Goal: Transaction & Acquisition: Purchase product/service

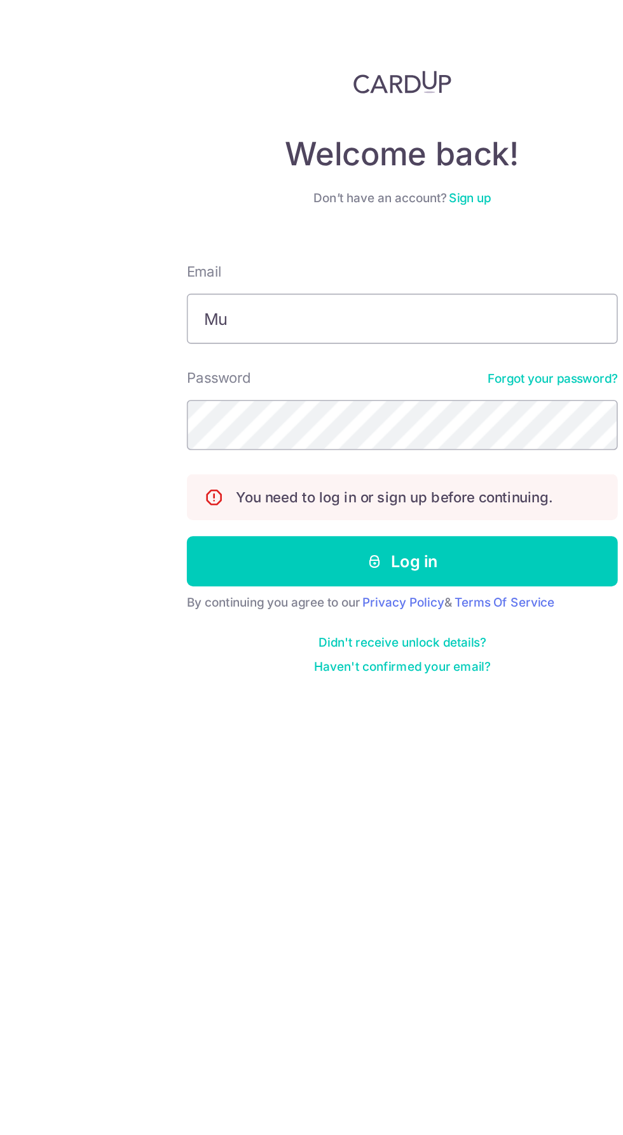
type input "[EMAIL_ADDRESS][DOMAIN_NAME]"
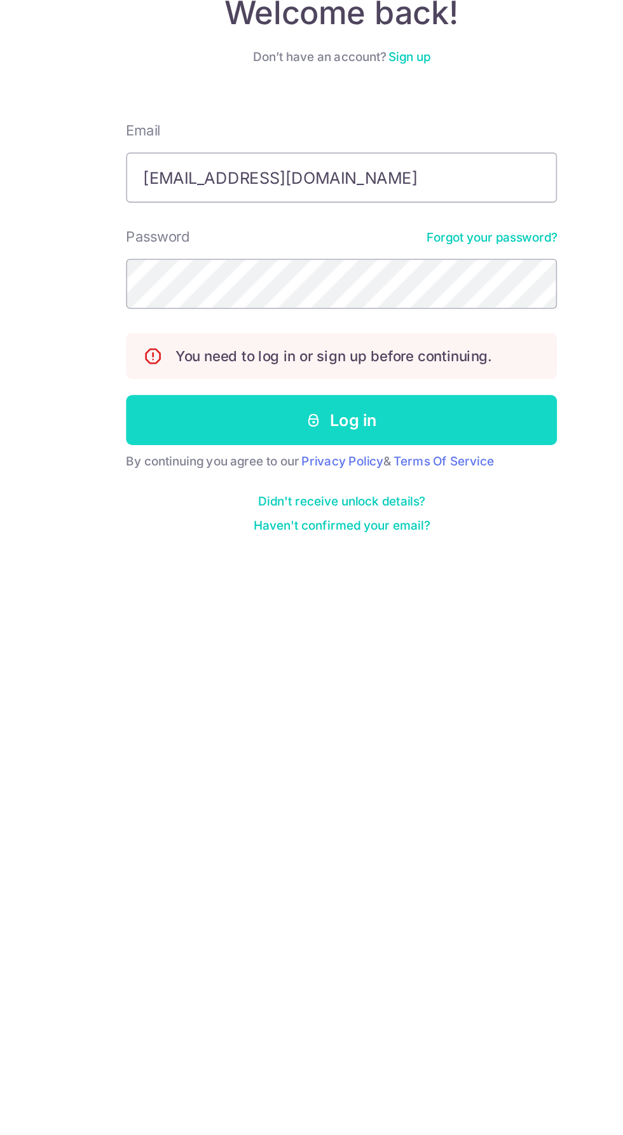
click at [210, 364] on button "Log in" at bounding box center [311, 356] width 273 height 32
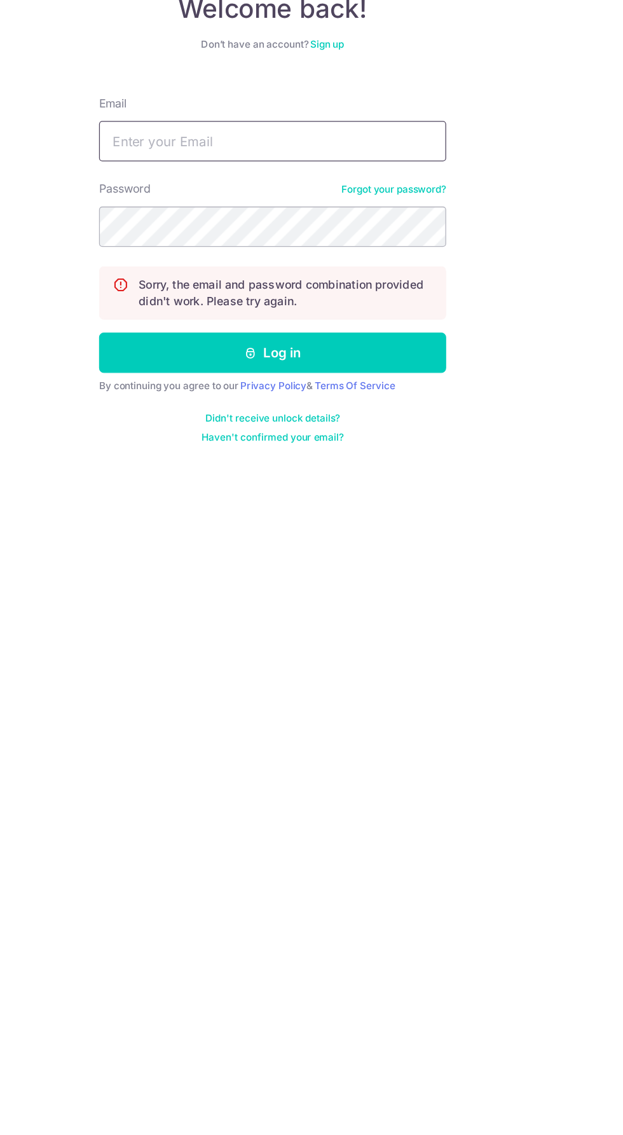
click at [215, 203] on input "Email" at bounding box center [311, 202] width 273 height 32
type input "[EMAIL_ADDRESS][DOMAIN_NAME]"
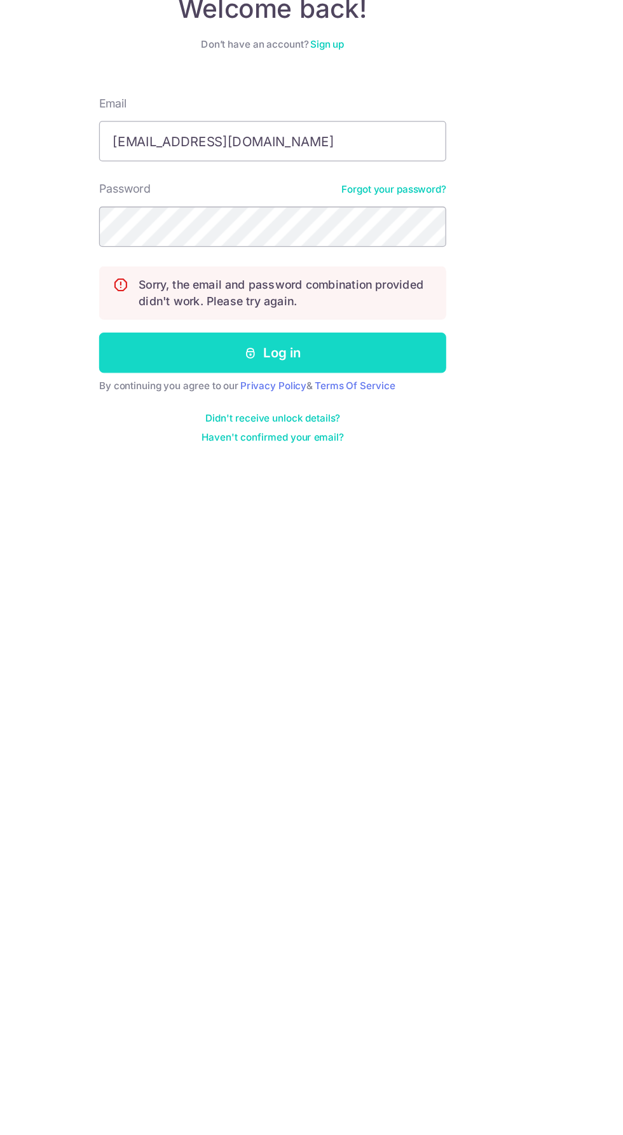
click at [229, 371] on button "Log in" at bounding box center [311, 369] width 273 height 32
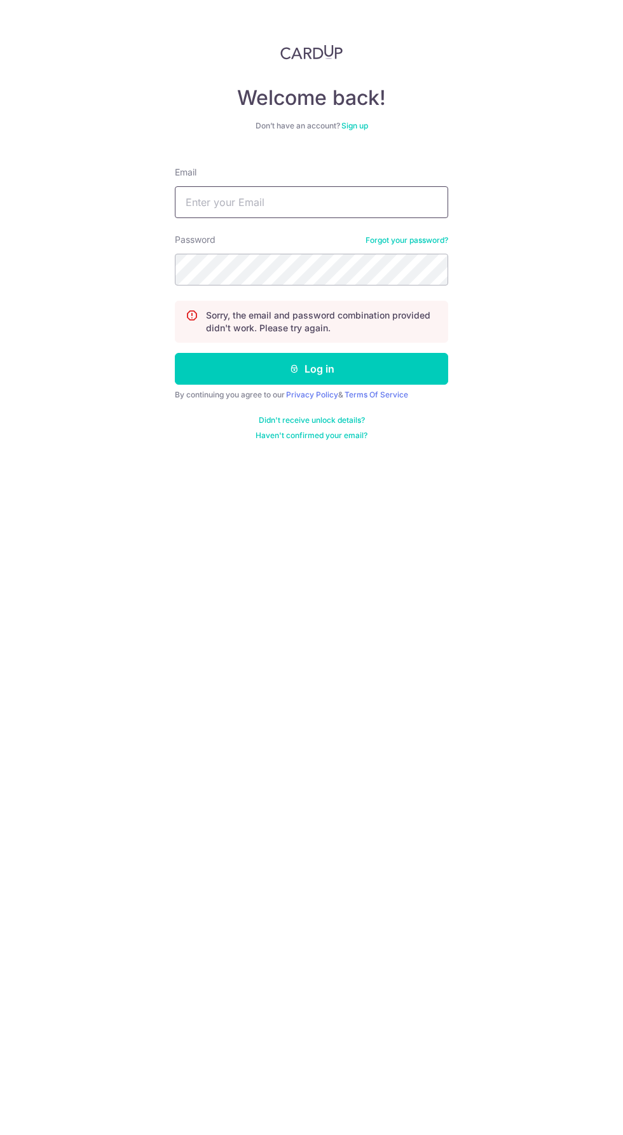
click at [207, 202] on input "Email" at bounding box center [311, 202] width 273 height 32
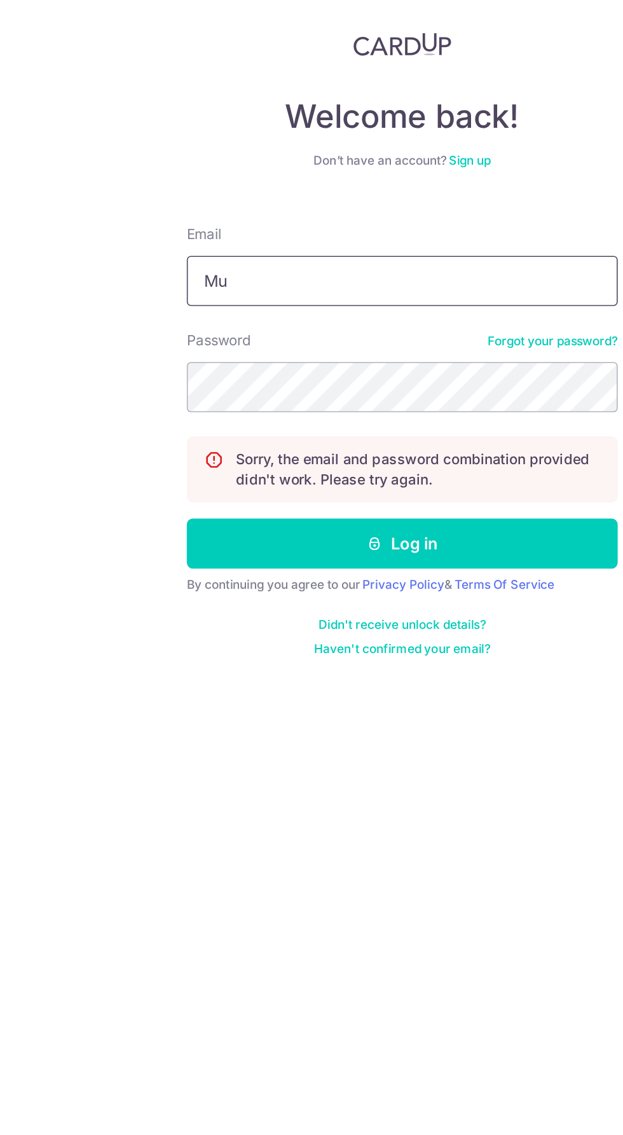
type input "[EMAIL_ADDRESS][DOMAIN_NAME]"
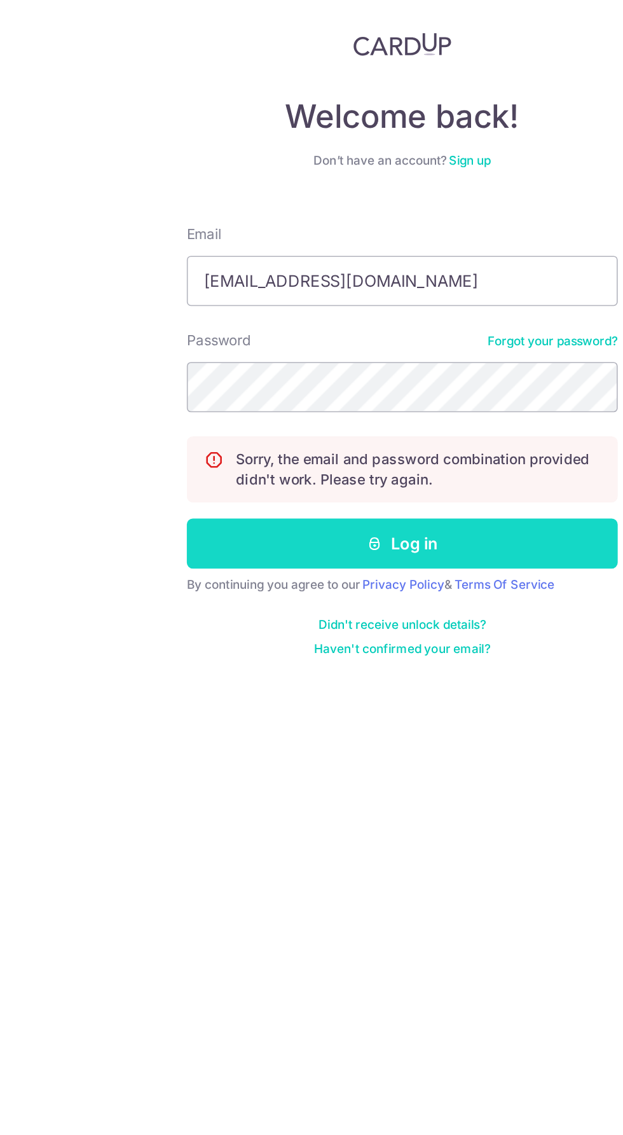
click at [336, 369] on button "Log in" at bounding box center [311, 369] width 273 height 32
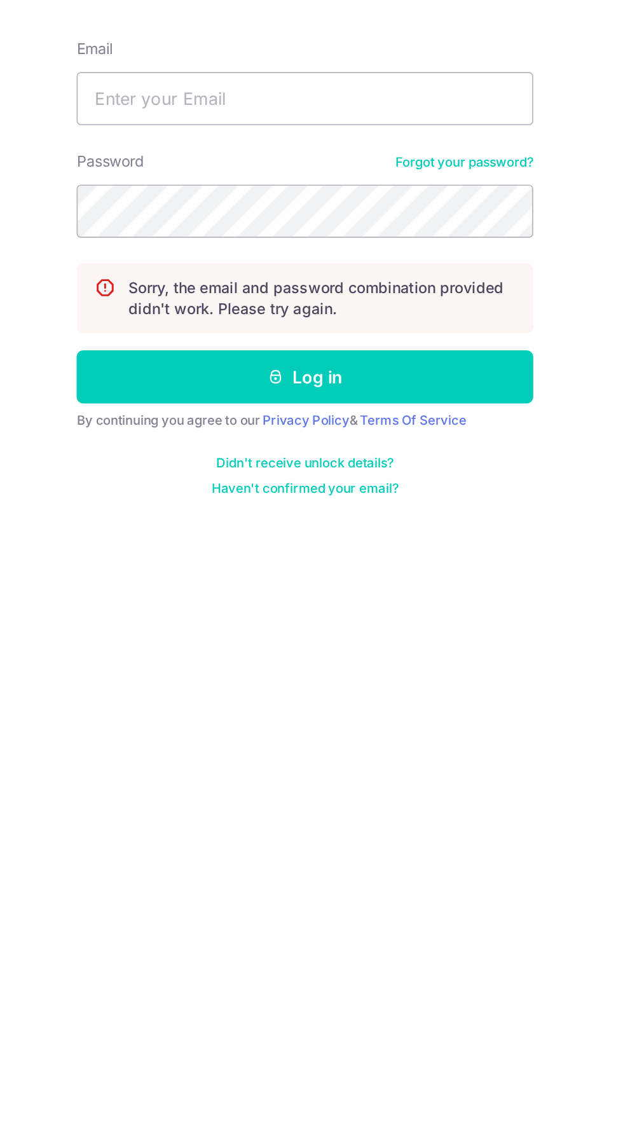
click at [421, 240] on link "Forgot your password?" at bounding box center [406, 240] width 83 height 10
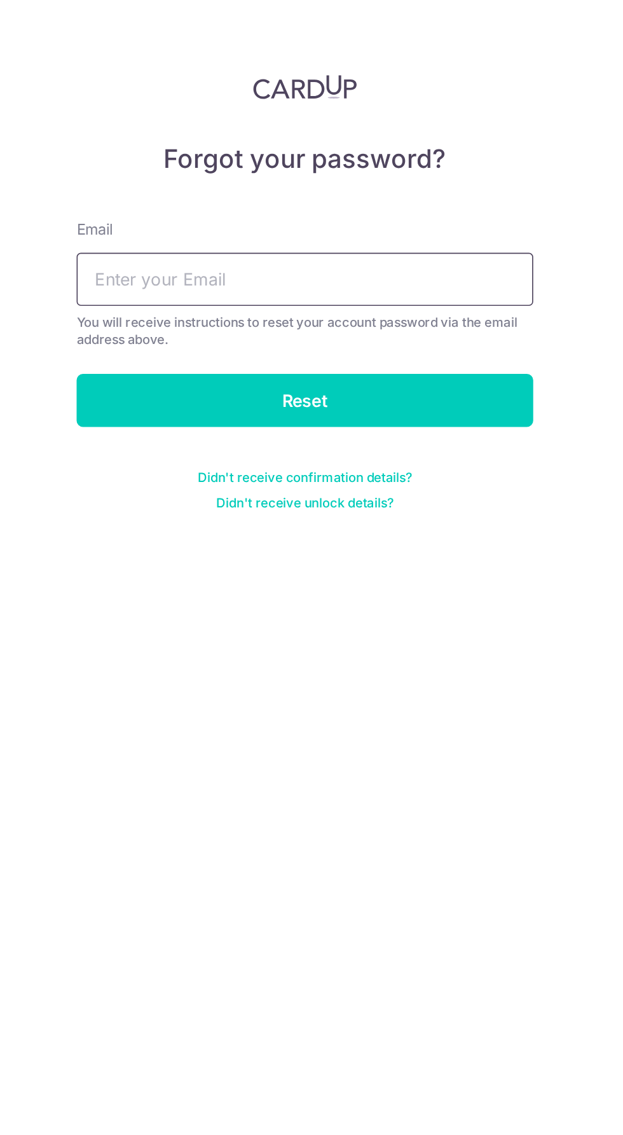
click at [228, 172] on input "text" at bounding box center [311, 167] width 273 height 32
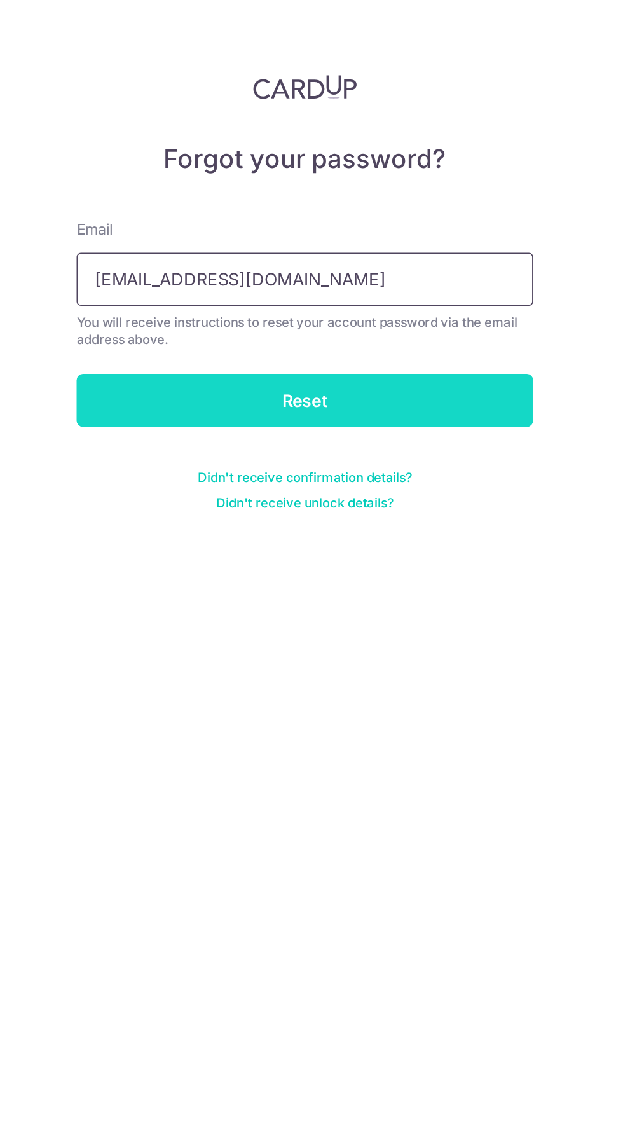
type input "Muhamadshiraj@gmail.com"
click at [224, 239] on input "Reset" at bounding box center [311, 240] width 273 height 32
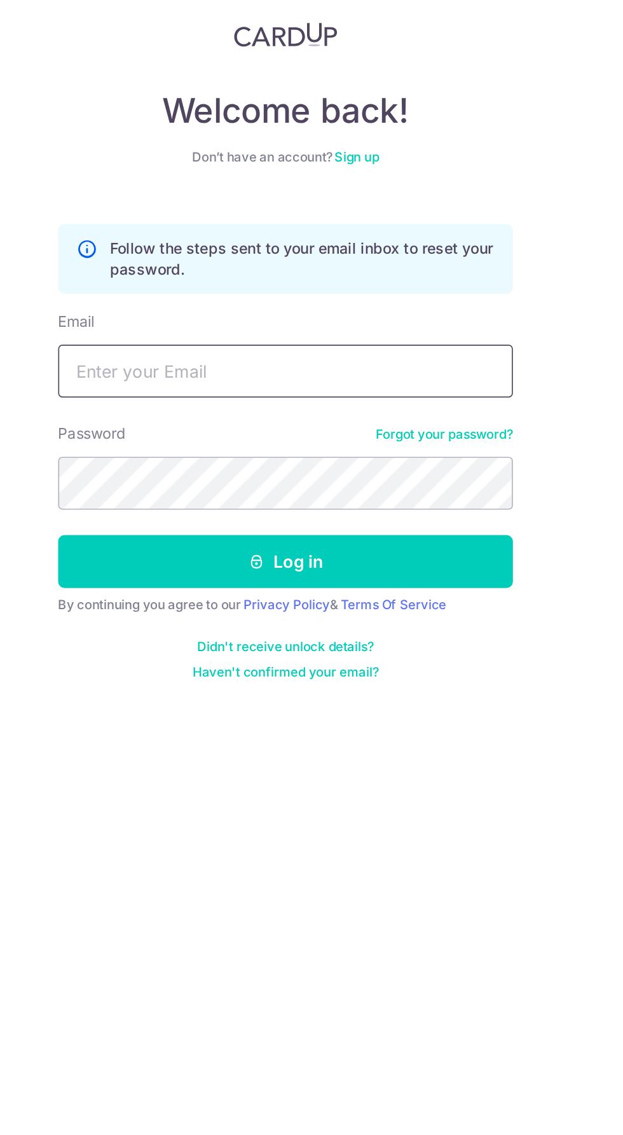
click at [313, 251] on input "Email" at bounding box center [311, 254] width 273 height 32
type input "[EMAIL_ADDRESS][DOMAIN_NAME]"
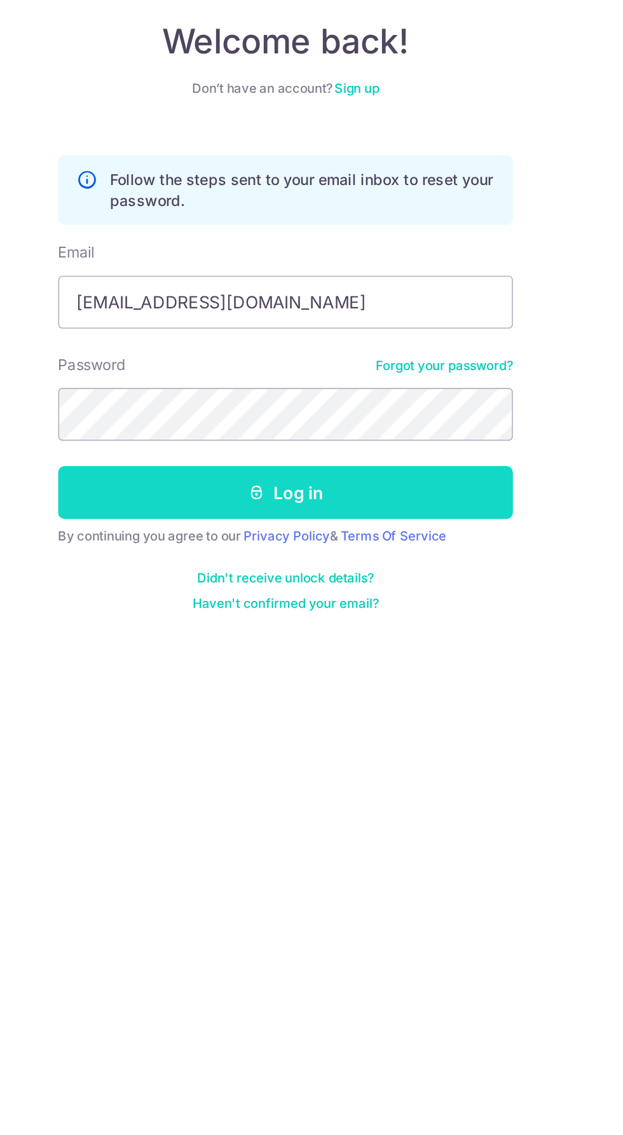
click at [250, 365] on button "Log in" at bounding box center [311, 369] width 273 height 32
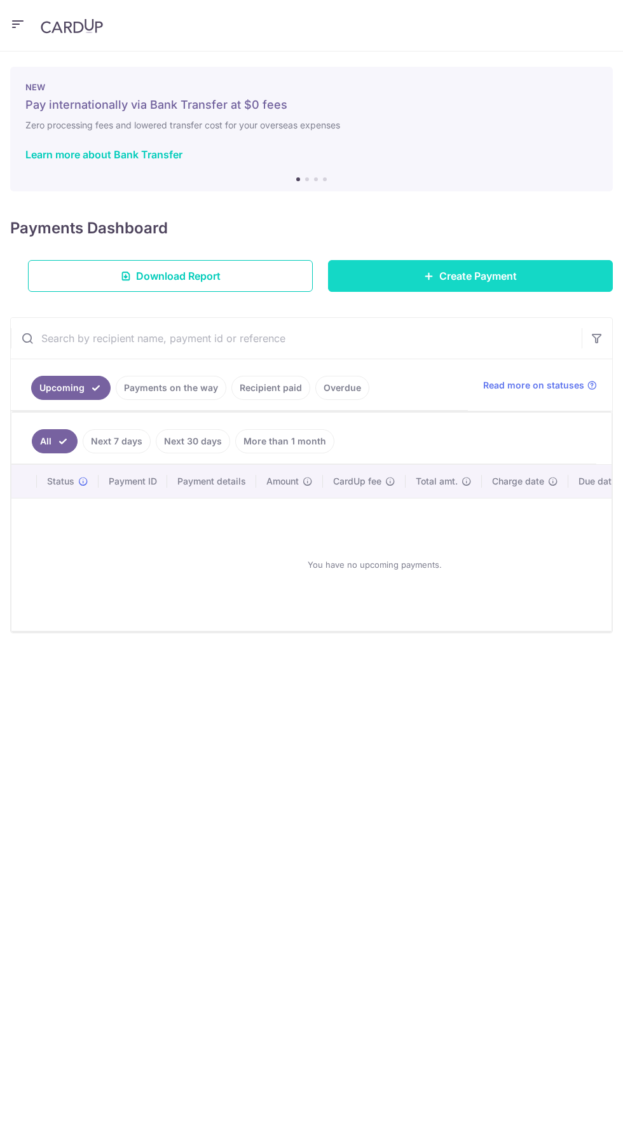
click at [398, 277] on link "Create Payment" at bounding box center [470, 276] width 285 height 32
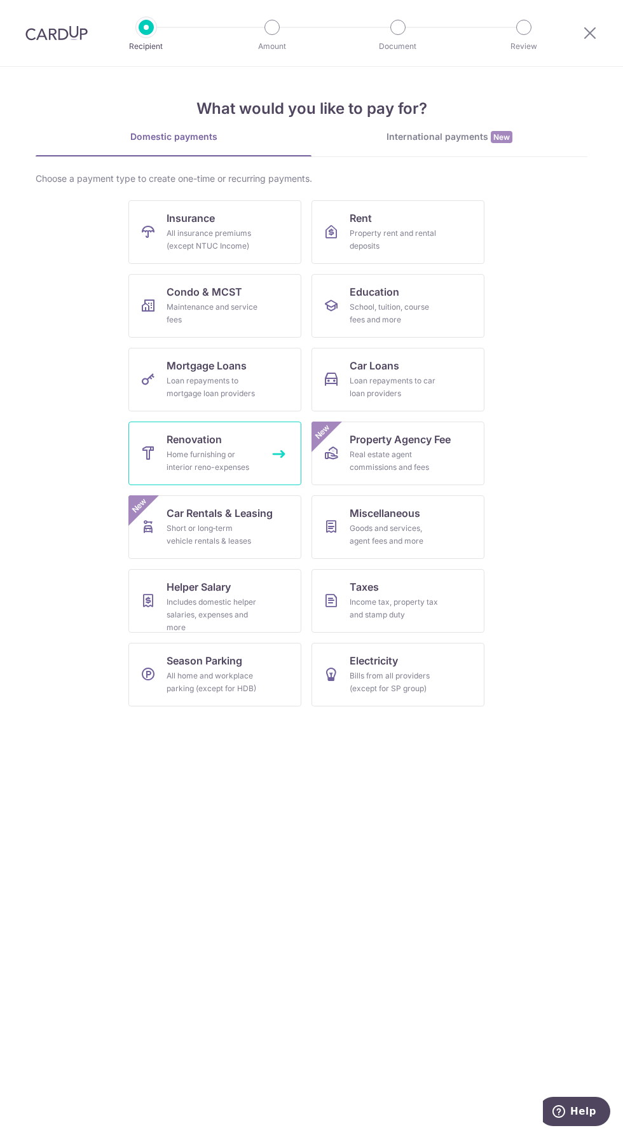
click at [218, 450] on div "Home furnishing or interior reno-expenses" at bounding box center [213, 460] width 92 height 25
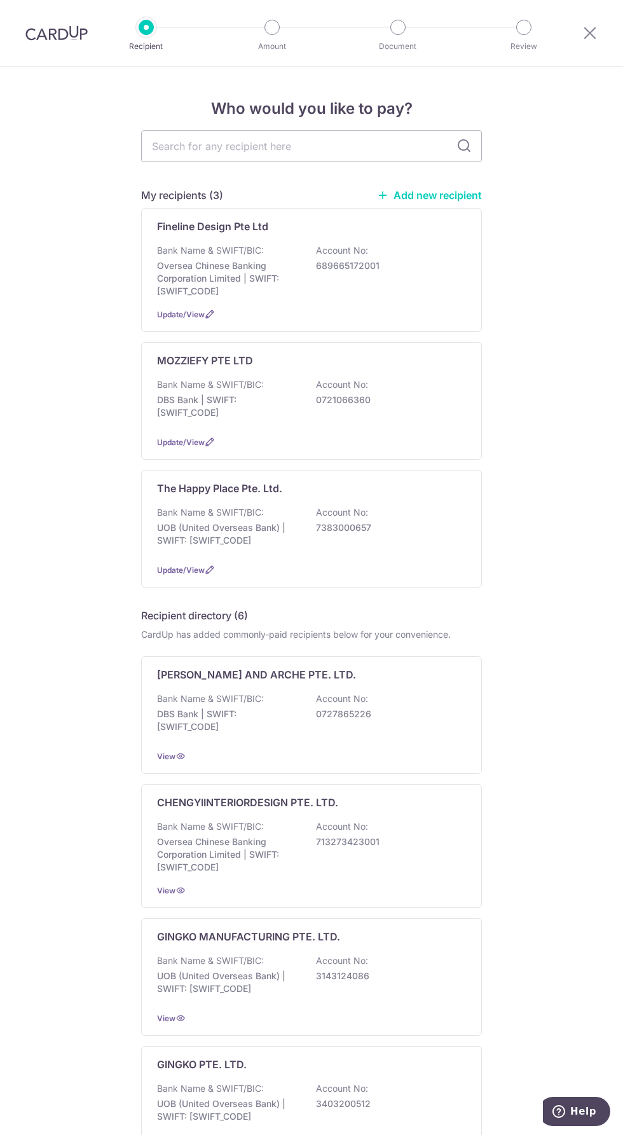
click at [454, 201] on link "Add new recipient" at bounding box center [429, 195] width 105 height 13
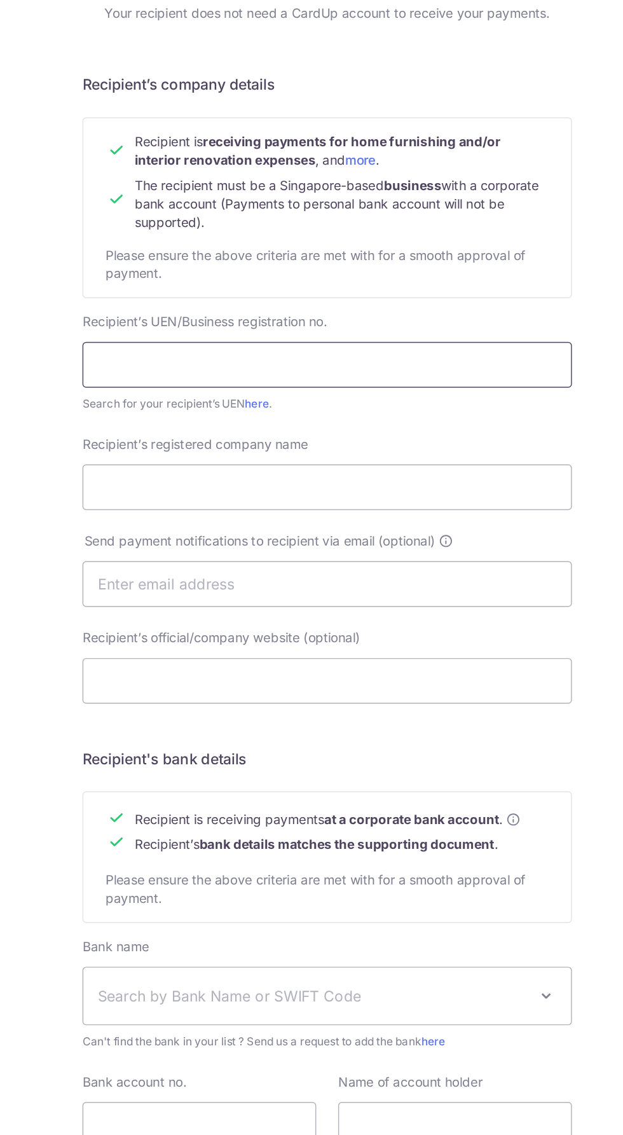
paste input "201943463E"
type input "201943463E"
click at [280, 465] on input "Recipient’s registered company name" at bounding box center [311, 467] width 341 height 32
paste input "COMMON NEST PTE. LTD."
type input "COMMON NEST PTE. LTD."
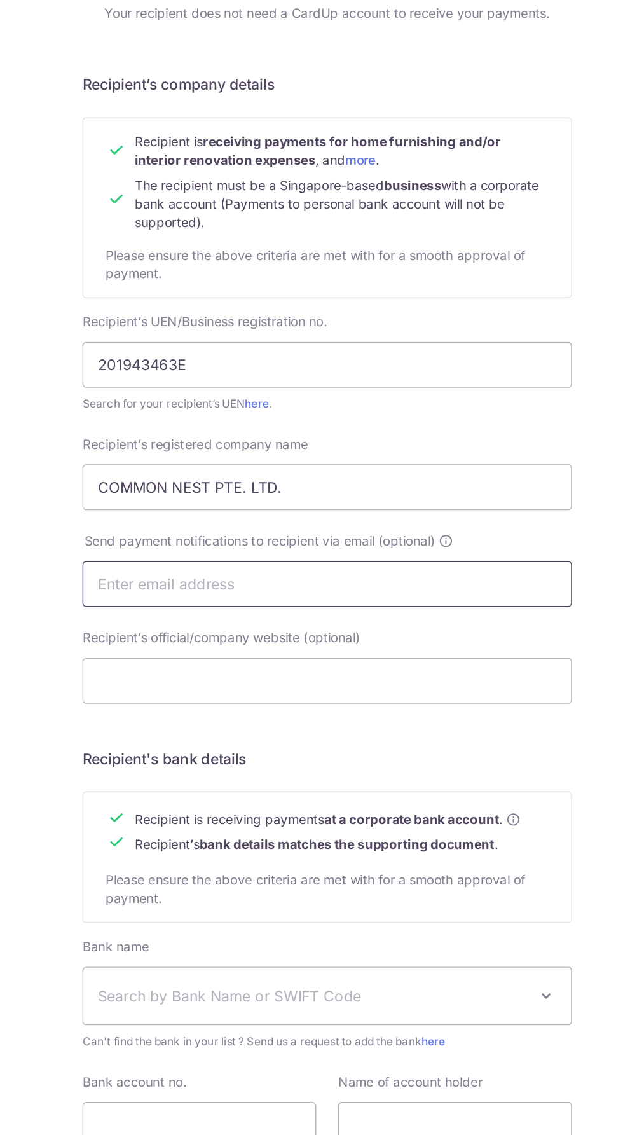
click at [314, 531] on input "text" at bounding box center [311, 534] width 341 height 32
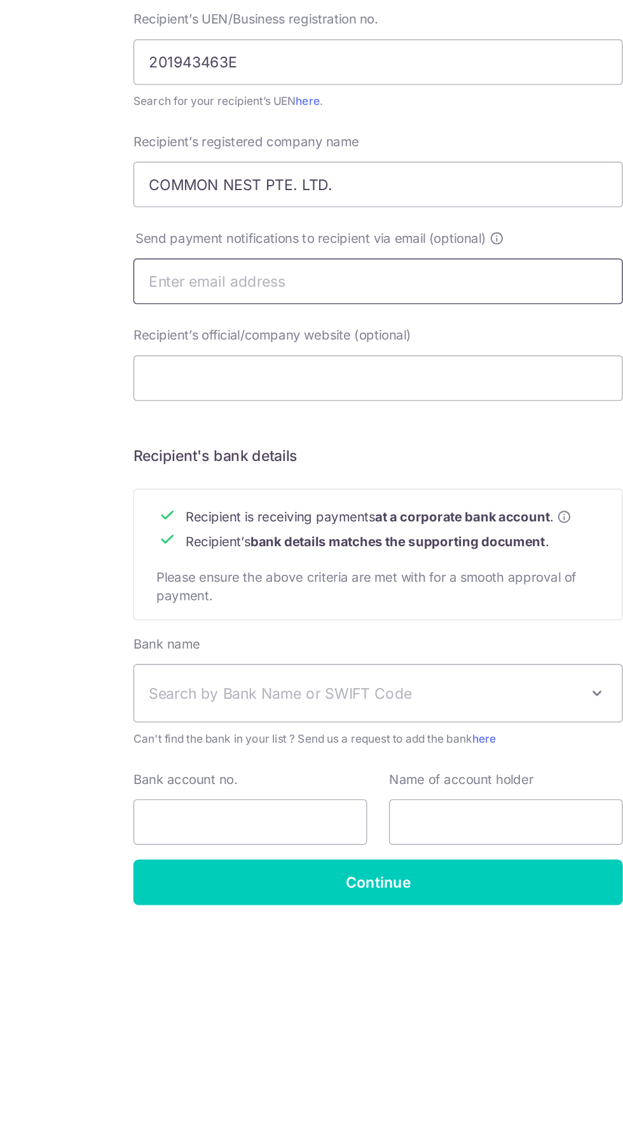
paste input "[EMAIL_ADDRESS][DOMAIN_NAME]"
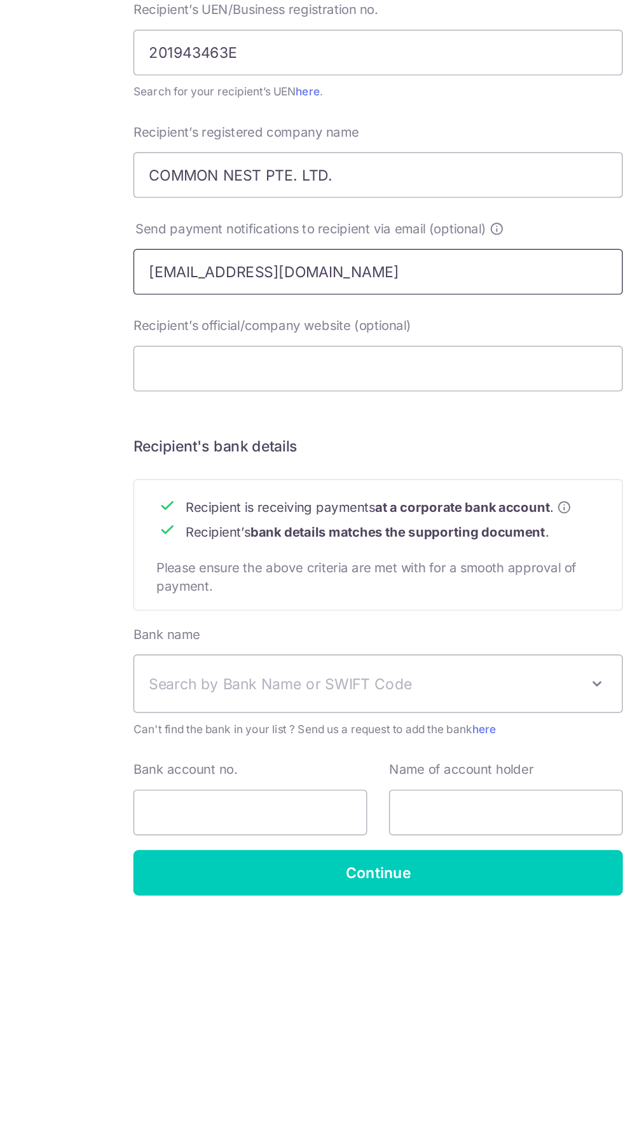
type input "[EMAIL_ADDRESS][DOMAIN_NAME]"
click at [391, 820] on span "Search by Bank Name or SWIFT Code" at bounding box center [301, 820] width 299 height 15
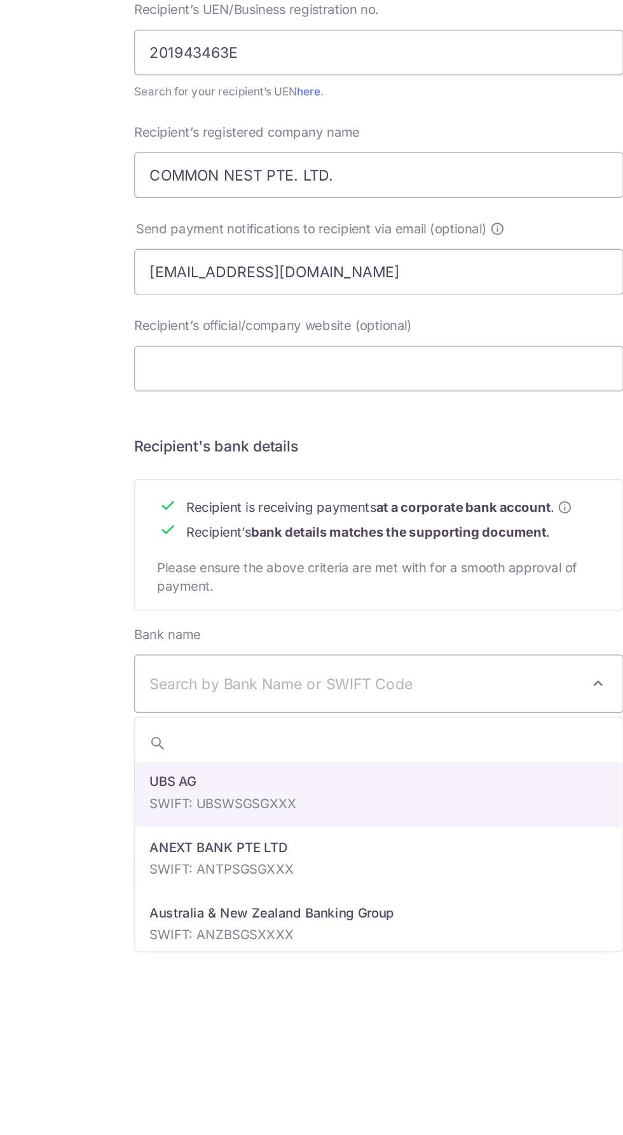
click at [256, 857] on input "search" at bounding box center [311, 861] width 339 height 25
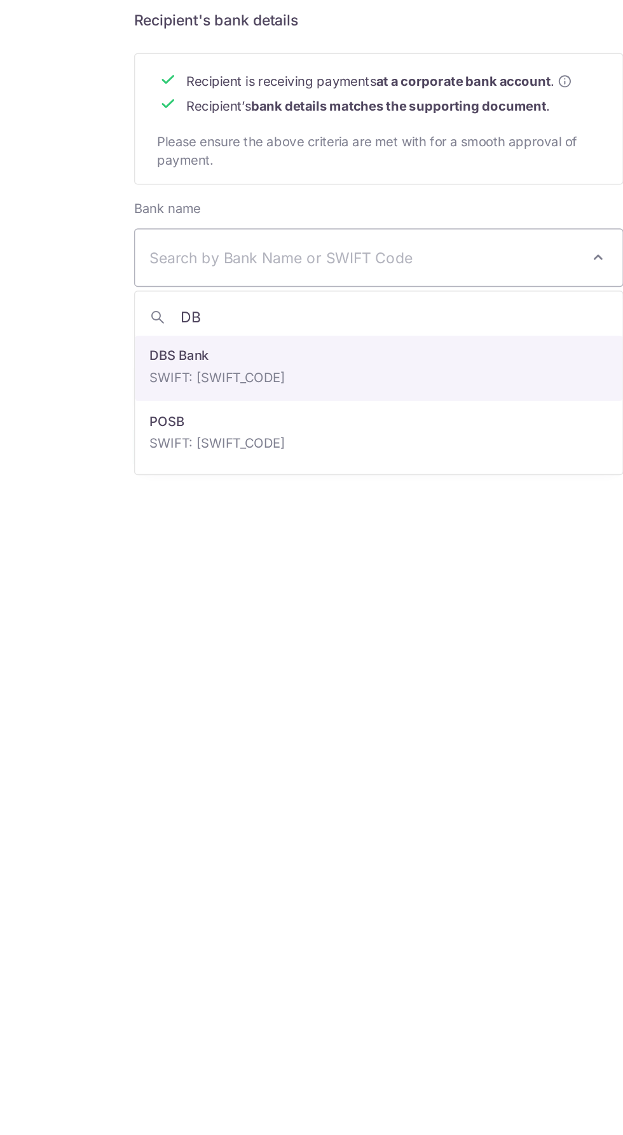
type input "DBS"
select select "6"
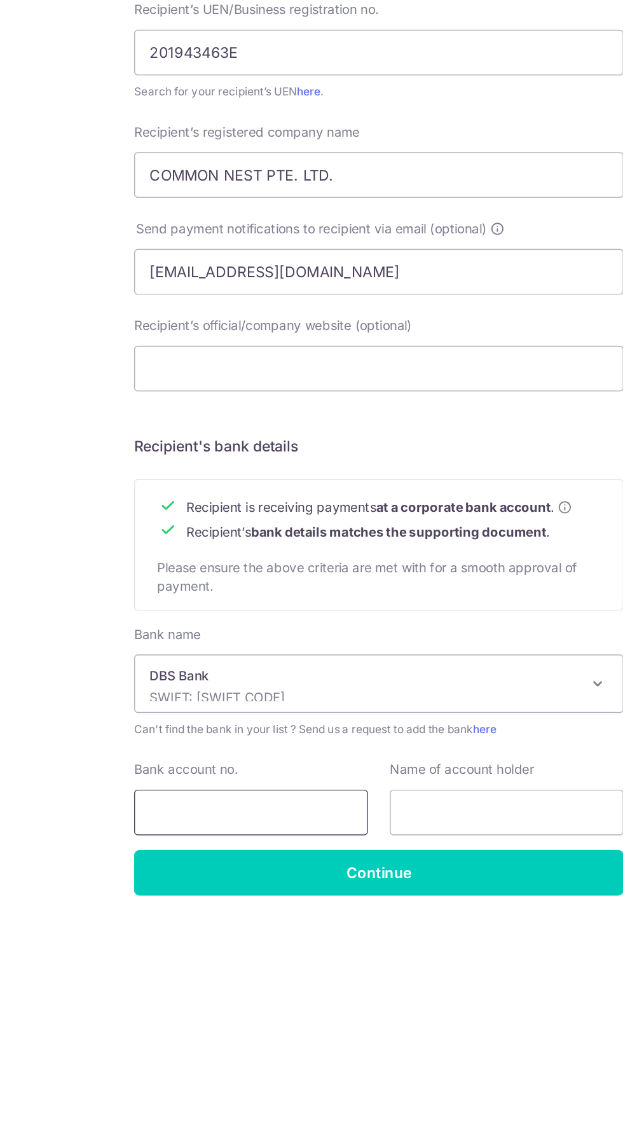
click at [243, 909] on input "Bank account no." at bounding box center [222, 910] width 163 height 32
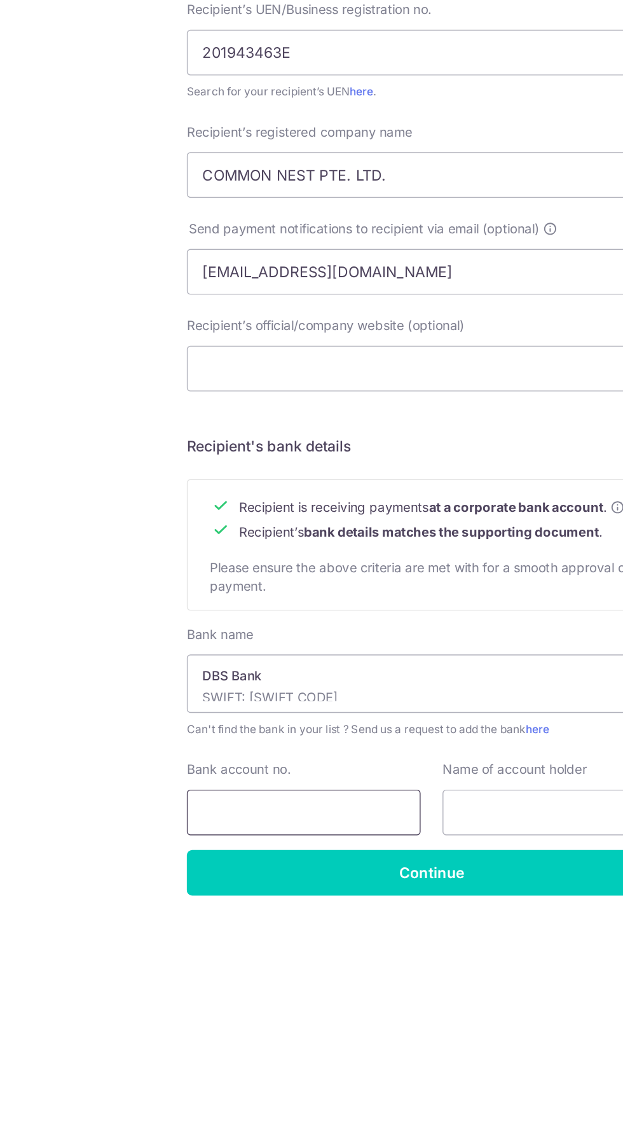
click at [213, 907] on input "Bank account no." at bounding box center [222, 910] width 163 height 32
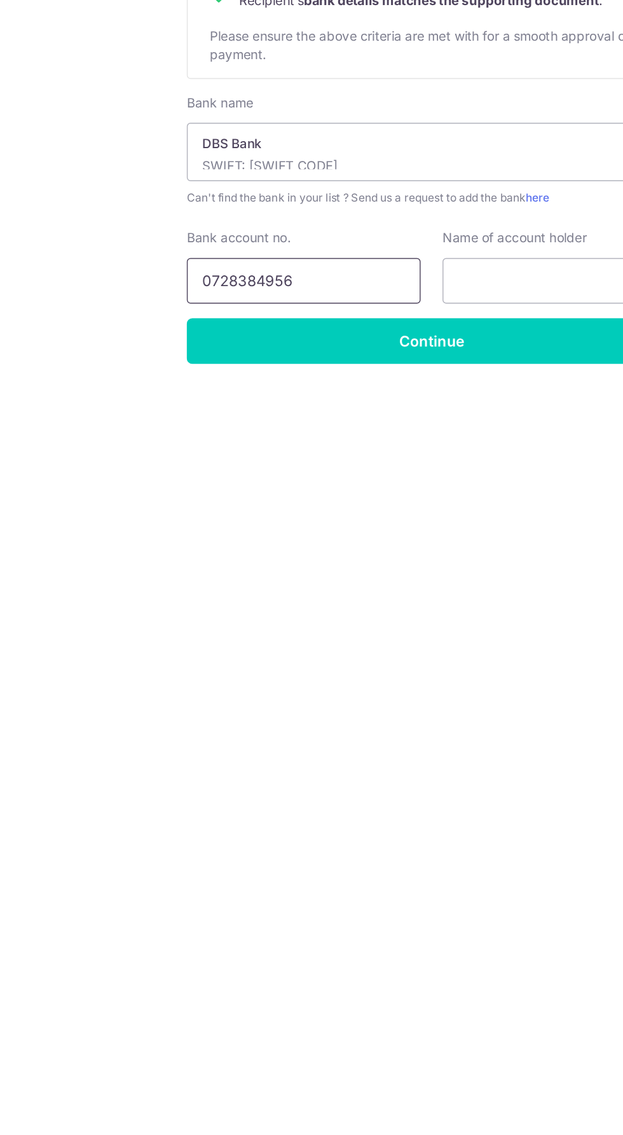
type input "0728384956"
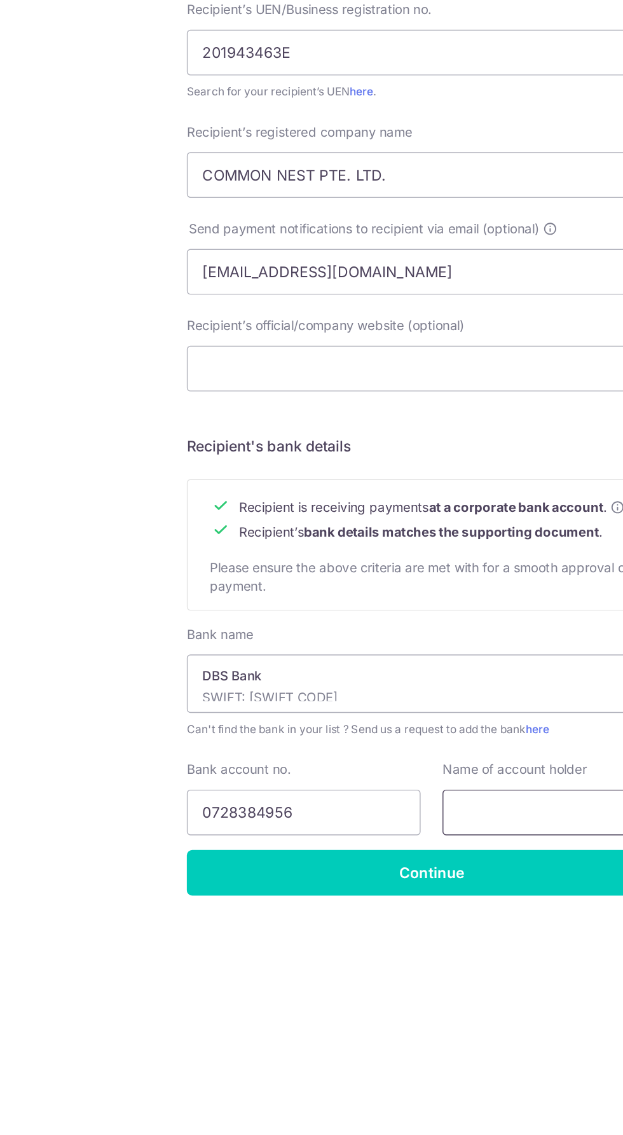
click at [369, 911] on input "text" at bounding box center [400, 910] width 163 height 32
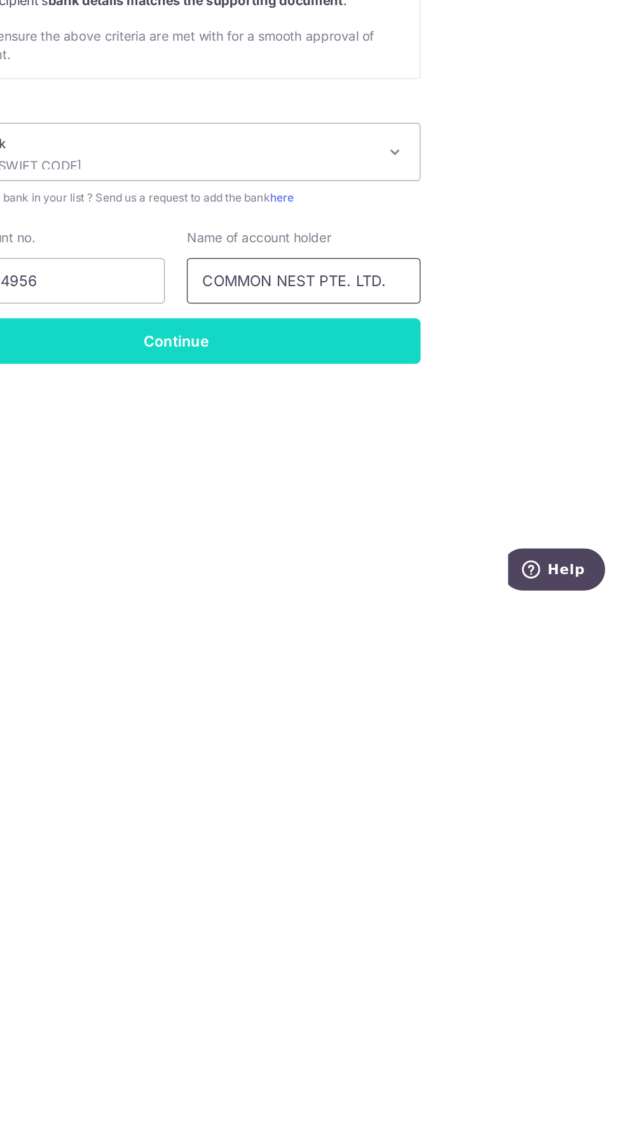
type input "COMMON NEST PTE. LTD."
click at [406, 946] on input "Continue" at bounding box center [311, 952] width 341 height 32
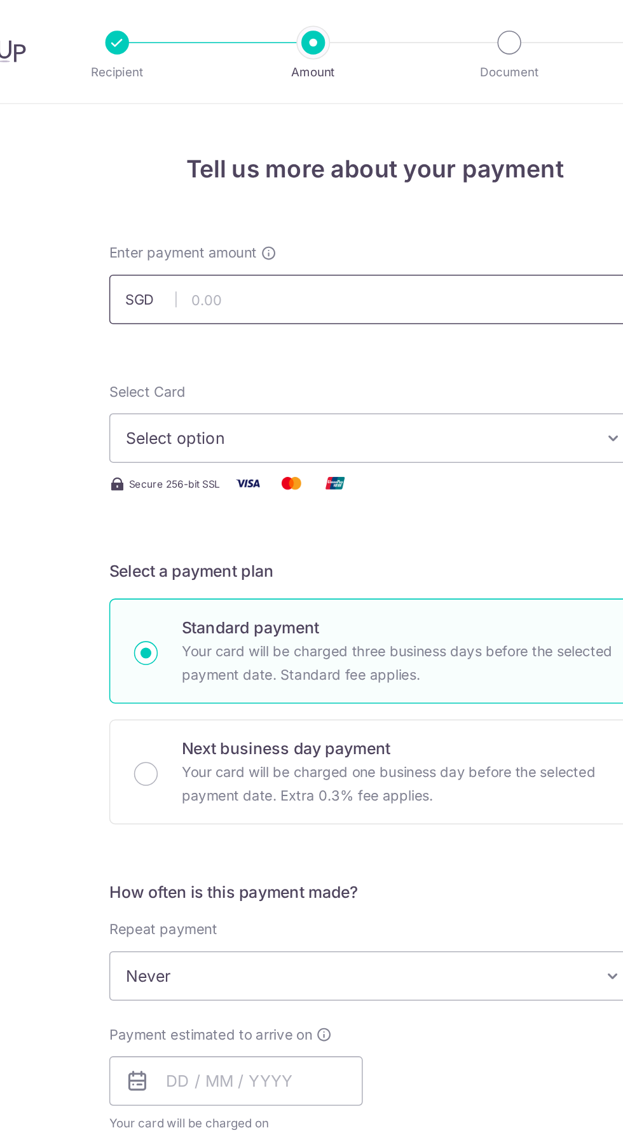
click at [348, 193] on input "text" at bounding box center [311, 192] width 341 height 32
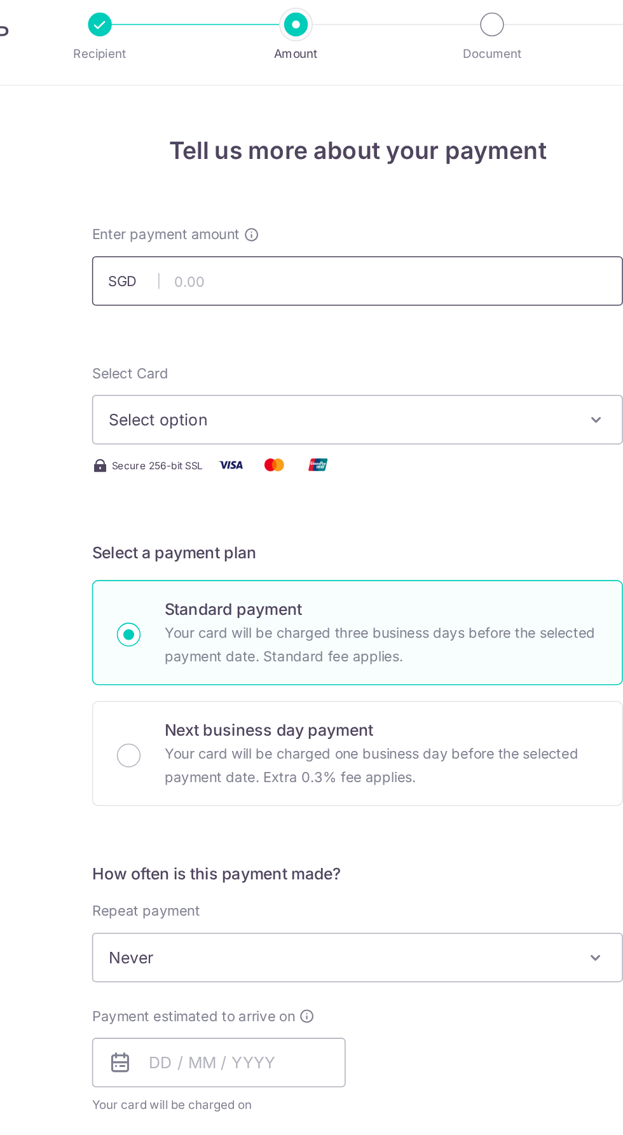
click at [252, 191] on input "text" at bounding box center [311, 192] width 341 height 32
click at [266, 193] on input "23.00" at bounding box center [311, 192] width 341 height 32
click at [353, 193] on input "2,365.00" at bounding box center [311, 192] width 341 height 32
click at [455, 285] on button "Select option" at bounding box center [311, 281] width 341 height 32
type input "2,365.30"
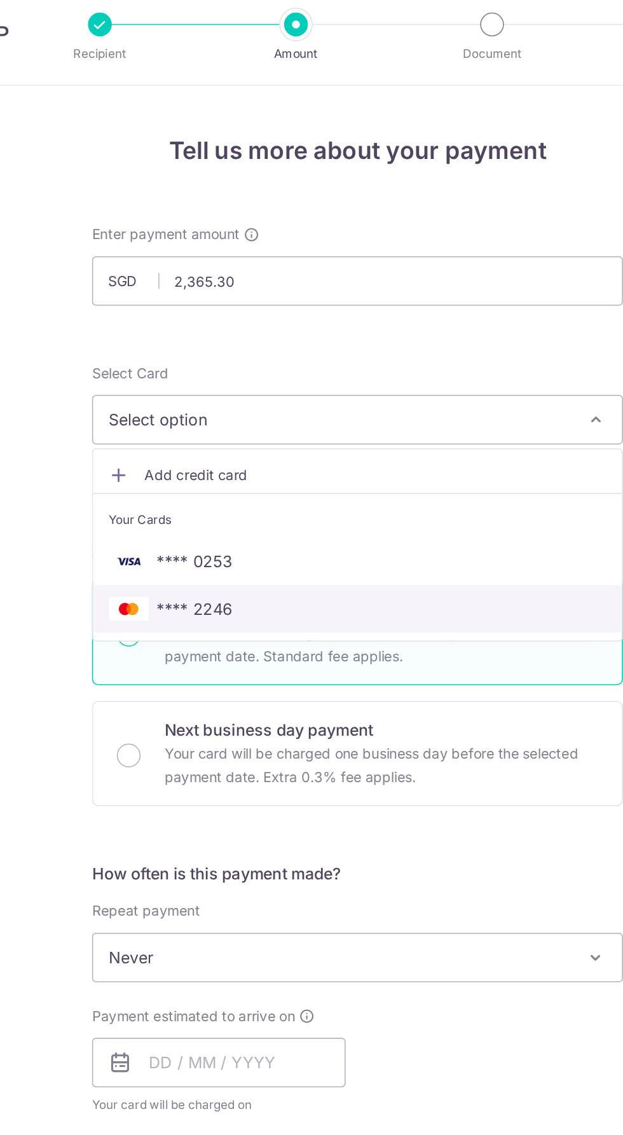
click at [225, 402] on span "**** 2246" at bounding box center [206, 402] width 49 height 15
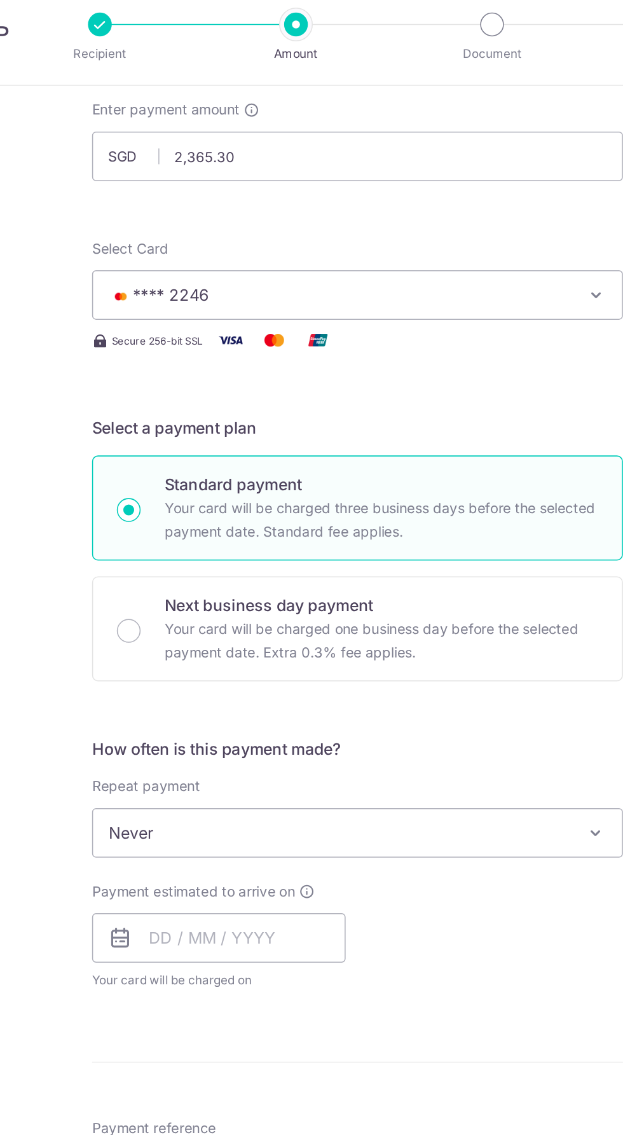
scroll to position [86, 0]
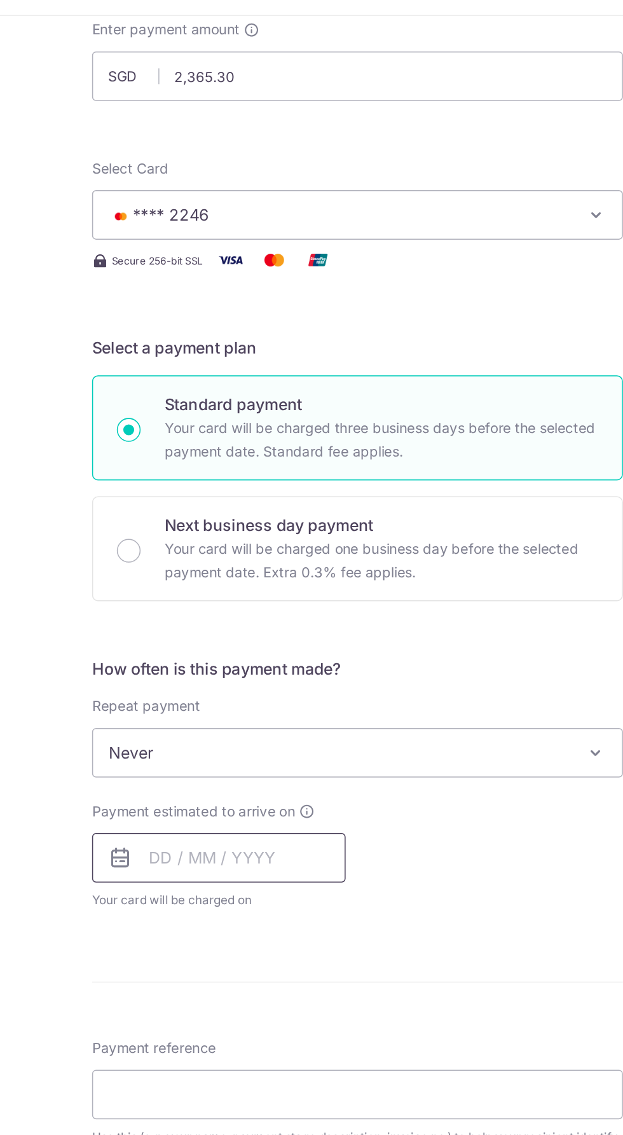
click at [249, 606] on input "text" at bounding box center [222, 607] width 163 height 32
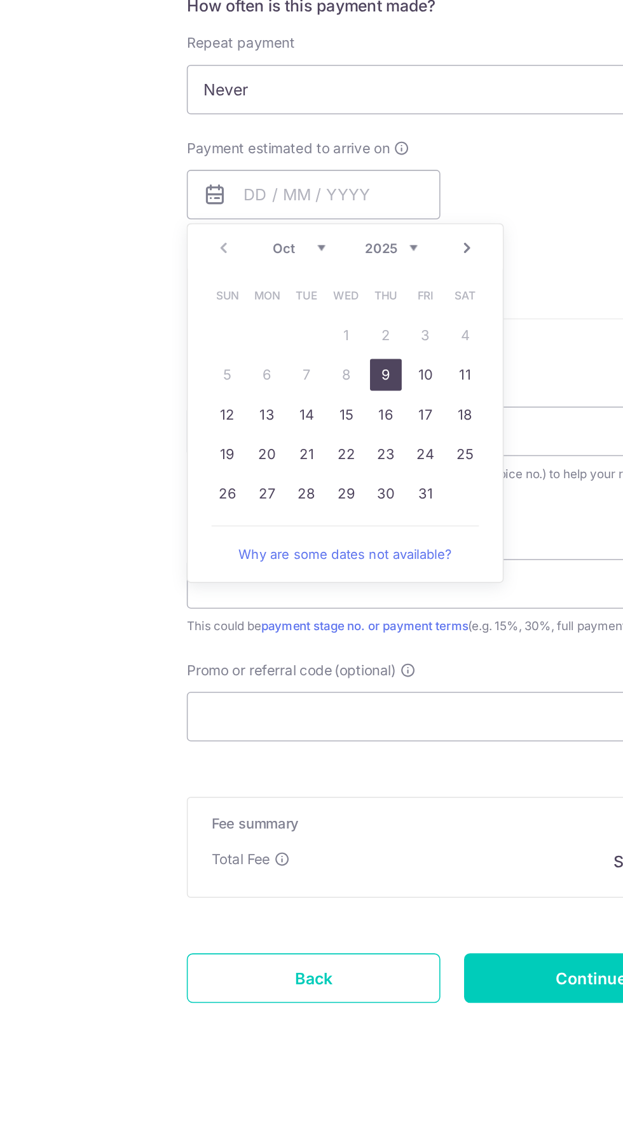
click at [239, 723] on table "Sun Mon Tue Wed Thu Fri Sat 1 2 3 4 5 6 7 8 9 10 11 12 13 14 15 16 17 18 19 20 …" at bounding box center [243, 735] width 178 height 153
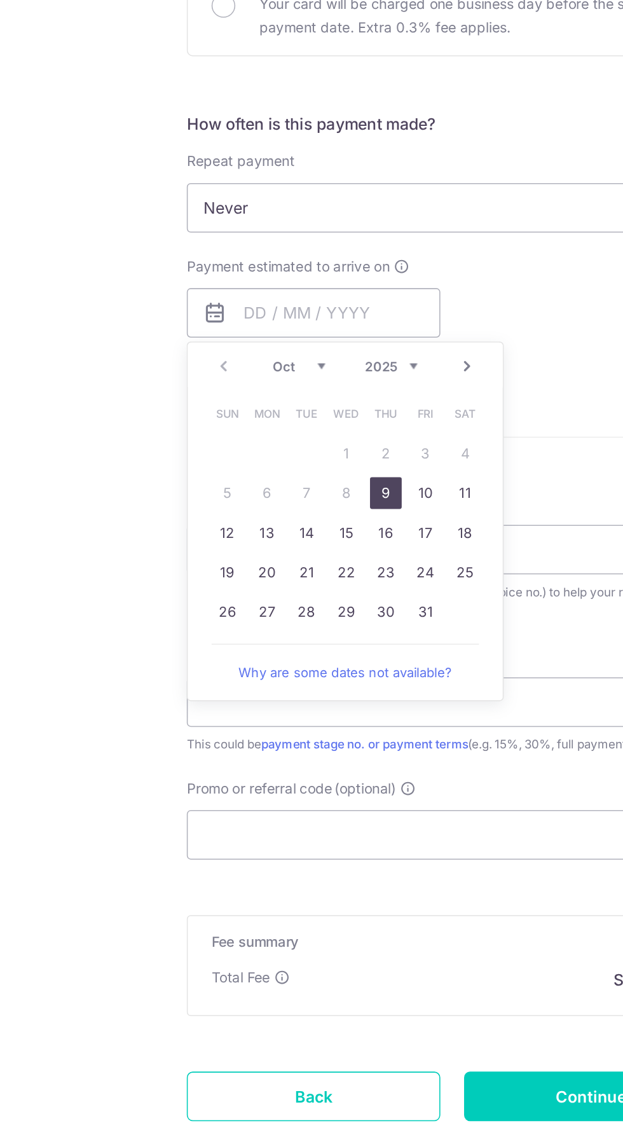
click at [270, 641] on select "2025 2026 2027 2028 2029 2030 2031 2032 2033 2034 2035" at bounding box center [273, 641] width 34 height 10
click at [268, 718] on link "9" at bounding box center [269, 723] width 20 height 20
type input "[DATE]"
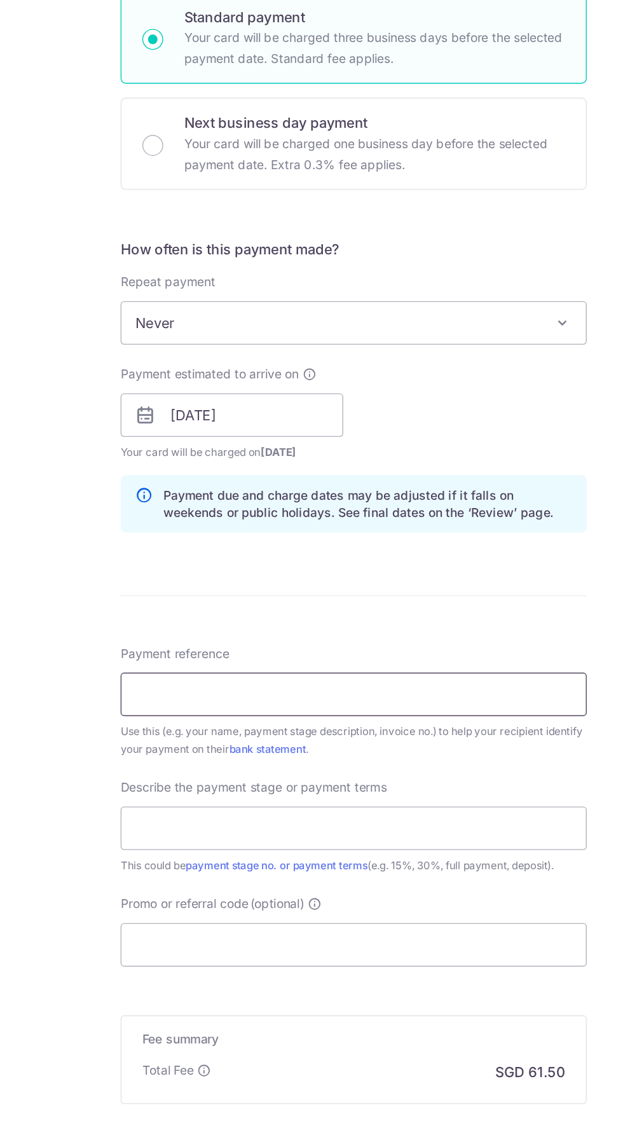
click at [402, 812] on input "Payment reference" at bounding box center [311, 811] width 341 height 32
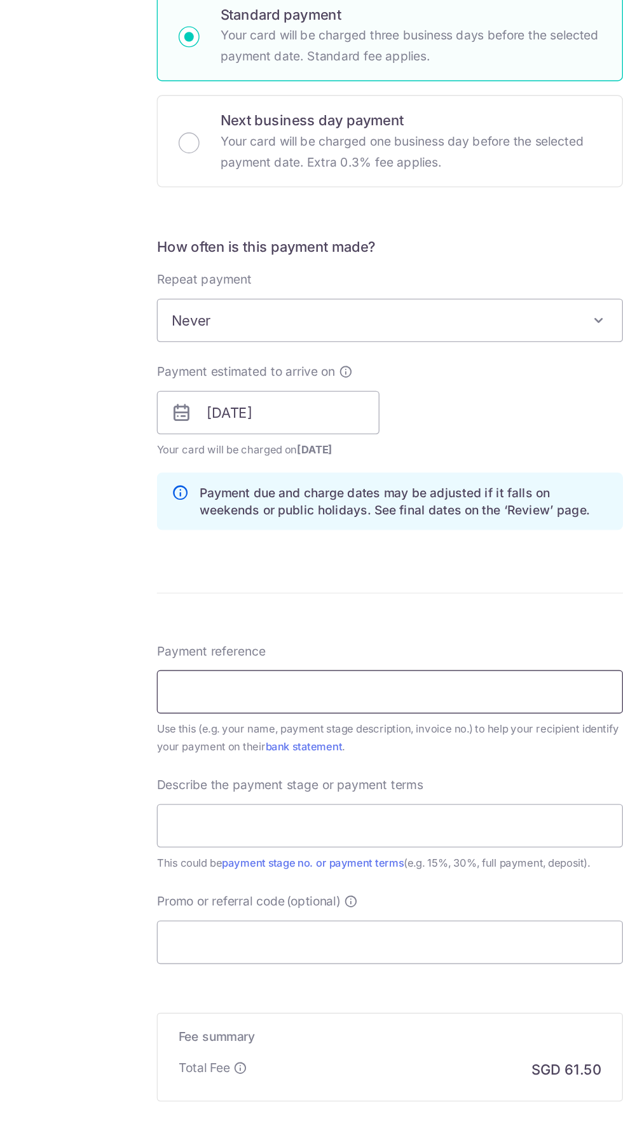
click at [163, 804] on input "Payment reference" at bounding box center [311, 811] width 341 height 32
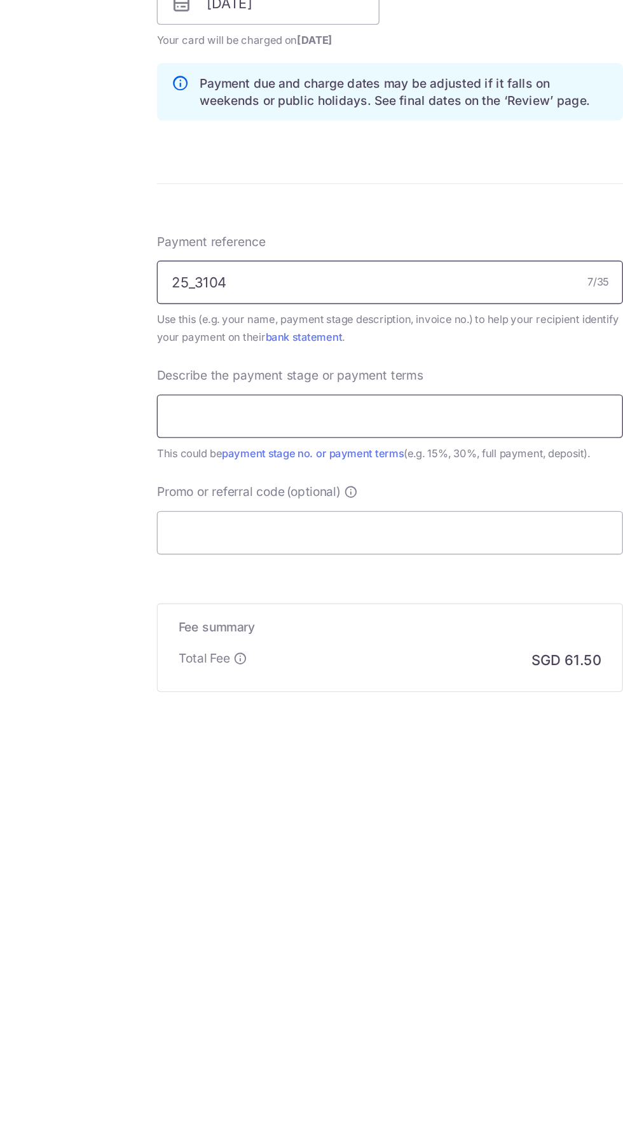
type input "25_3104"
click at [160, 910] on input "text" at bounding box center [311, 909] width 341 height 32
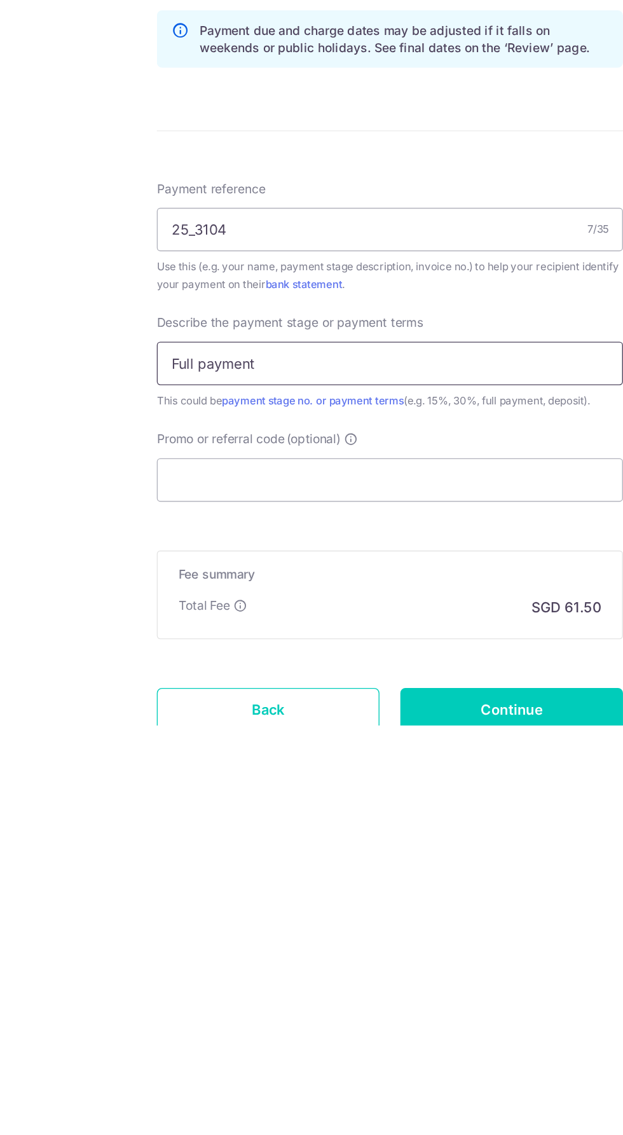
scroll to position [139, 0]
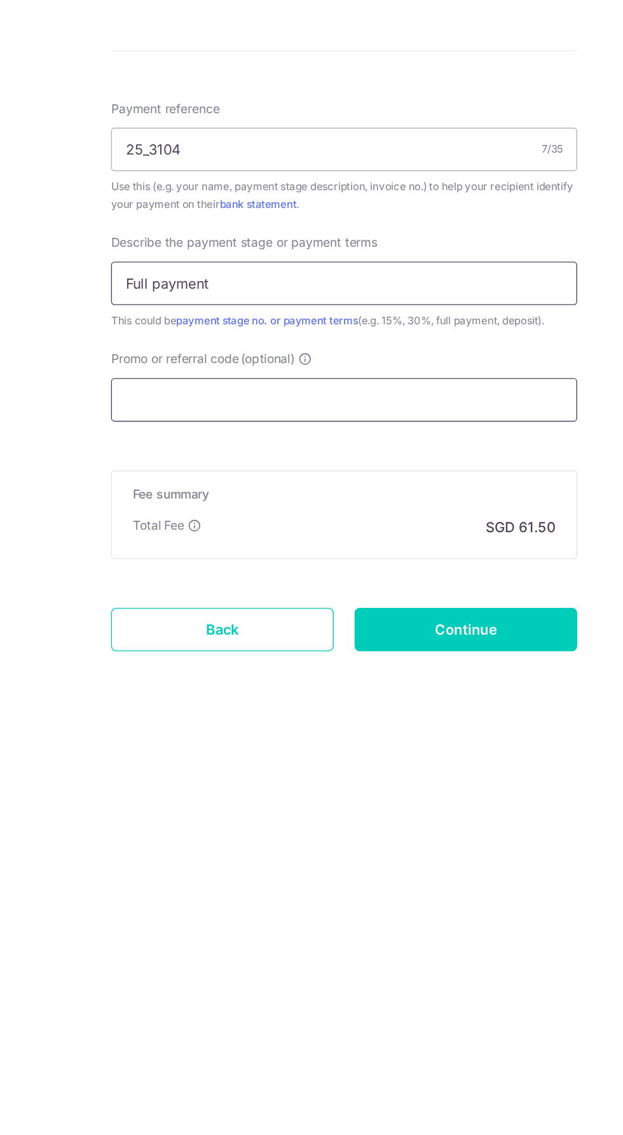
type input "Full payment"
click at [188, 941] on input "Promo or referral code (optional)" at bounding box center [311, 942] width 341 height 32
